Goal: Task Accomplishment & Management: Manage account settings

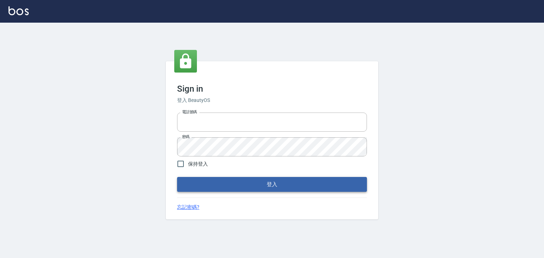
type input "0952331713"
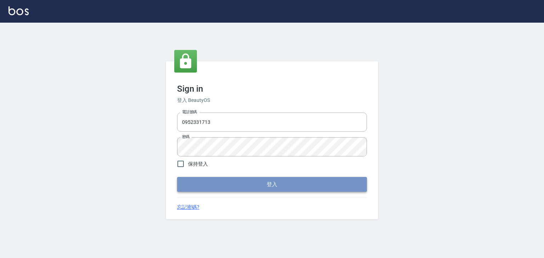
click at [236, 190] on button "登入" at bounding box center [272, 184] width 190 height 15
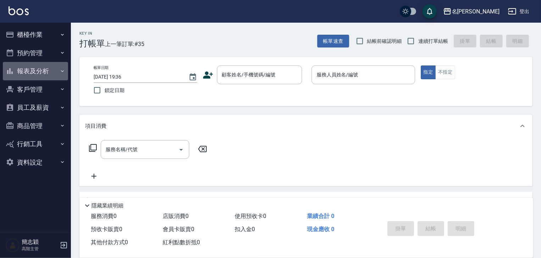
click at [63, 72] on icon "button" at bounding box center [63, 71] width 6 height 6
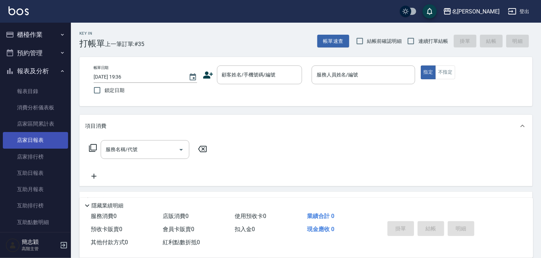
click at [34, 141] on link "店家日報表" at bounding box center [35, 140] width 65 height 16
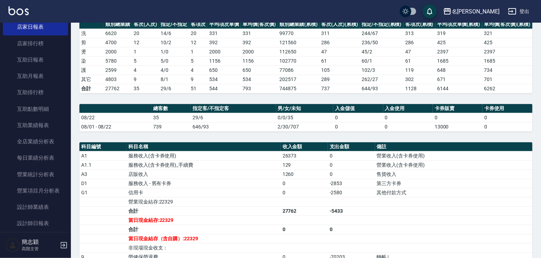
scroll to position [113, 0]
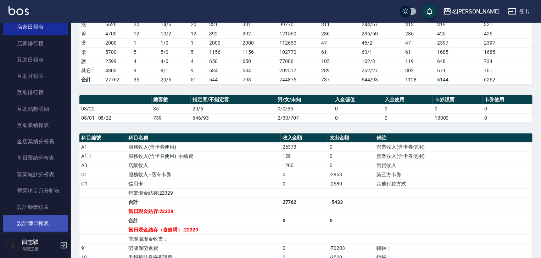
click at [45, 223] on link "設計師日報表" at bounding box center [35, 224] width 65 height 16
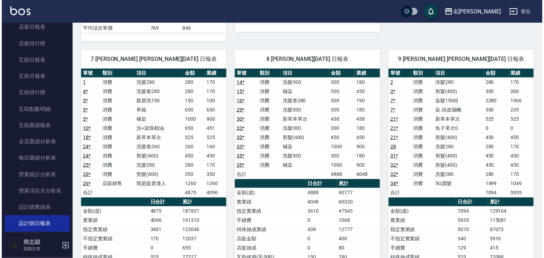
scroll to position [312, 0]
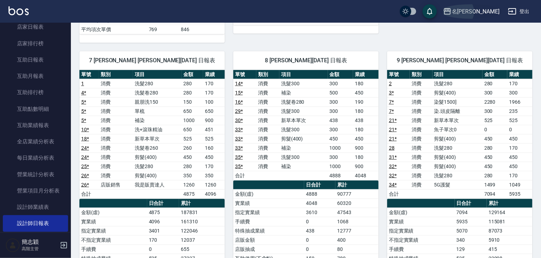
click at [452, 10] on icon "button" at bounding box center [447, 11] width 9 height 9
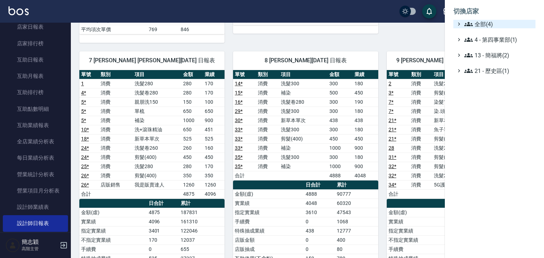
click at [469, 21] on icon at bounding box center [469, 24] width 9 height 9
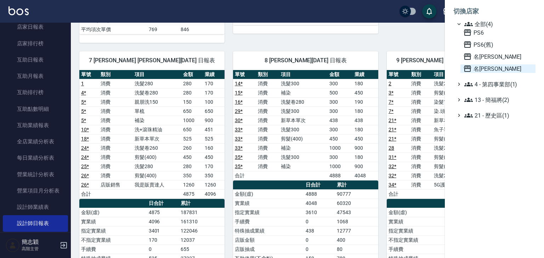
click at [469, 69] on icon at bounding box center [467, 69] width 7 height 6
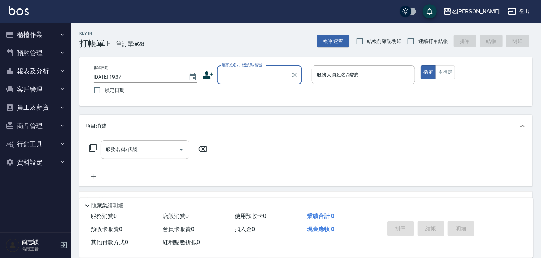
click at [62, 71] on icon "button" at bounding box center [63, 71] width 6 height 6
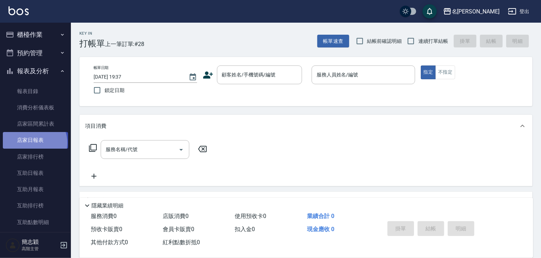
click at [34, 143] on link "店家日報表" at bounding box center [35, 140] width 65 height 16
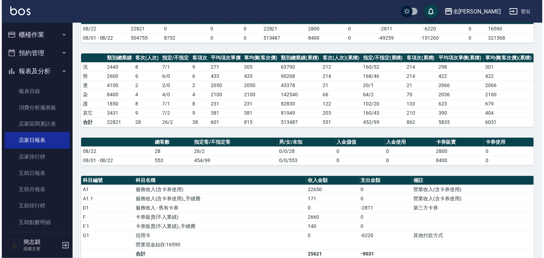
scroll to position [28, 0]
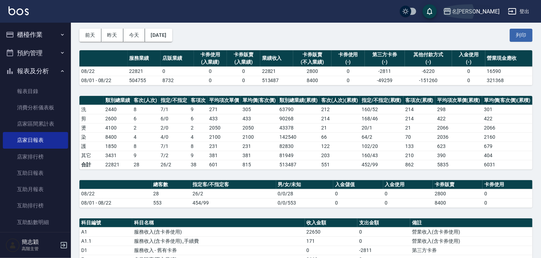
click at [452, 10] on icon "button" at bounding box center [447, 11] width 9 height 9
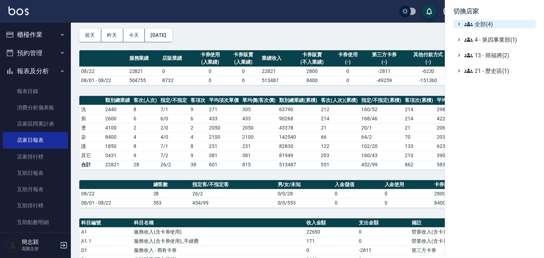
click at [463, 24] on div "全部(4)" at bounding box center [498, 24] width 70 height 9
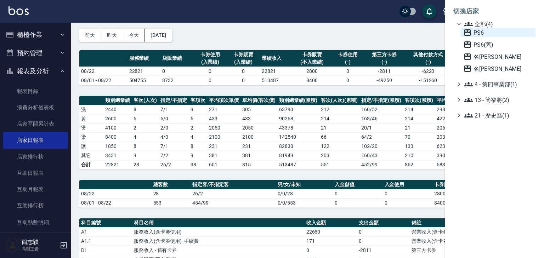
click at [466, 32] on icon at bounding box center [468, 32] width 9 height 9
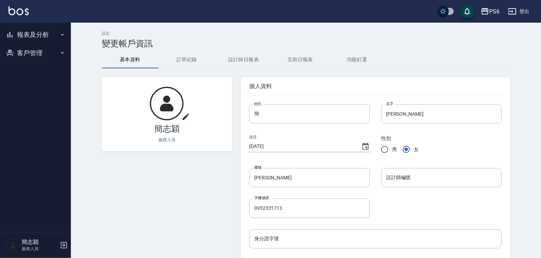
click at [62, 35] on icon "button" at bounding box center [63, 35] width 6 height 6
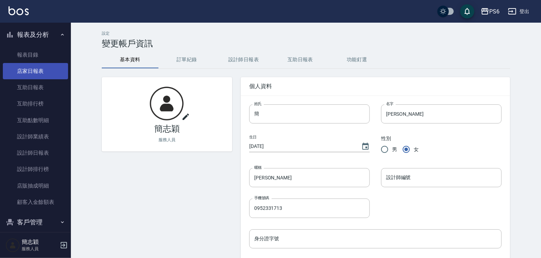
click at [43, 71] on link "店家日報表" at bounding box center [35, 71] width 65 height 16
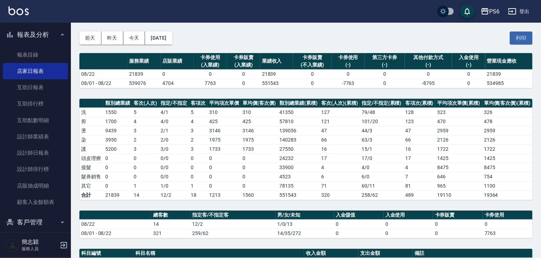
scroll to position [85, 0]
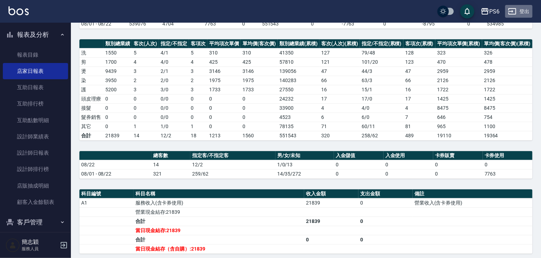
click at [522, 7] on button "登出" at bounding box center [518, 11] width 27 height 13
